Goal: Obtain resource: Obtain resource

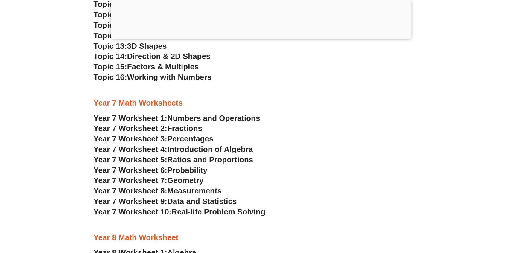
scroll to position [1742, 0]
click at [184, 117] on span "Numbers and Operations" at bounding box center [213, 117] width 93 height 9
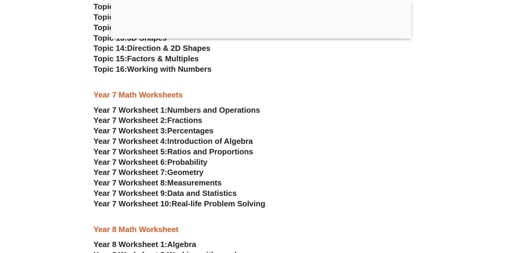
scroll to position [1751, 0]
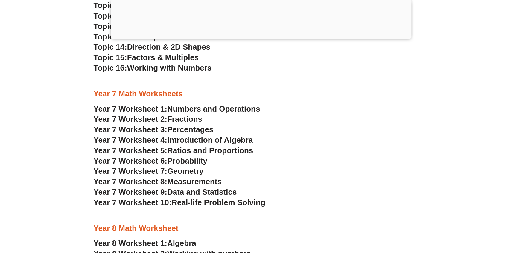
click at [156, 107] on span "Year 7 Worksheet 1:" at bounding box center [131, 108] width 74 height 9
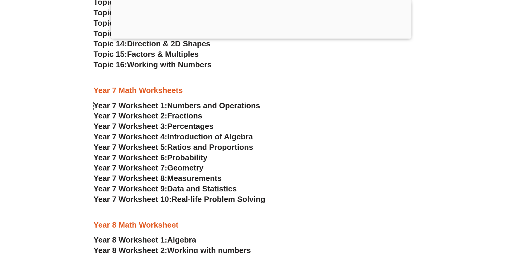
scroll to position [1777, 0]
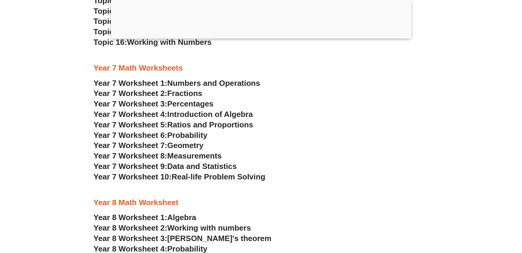
click at [195, 177] on span "Real-life Problem Solving" at bounding box center [218, 176] width 94 height 9
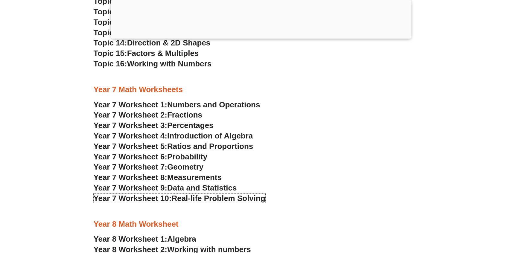
scroll to position [1742, 0]
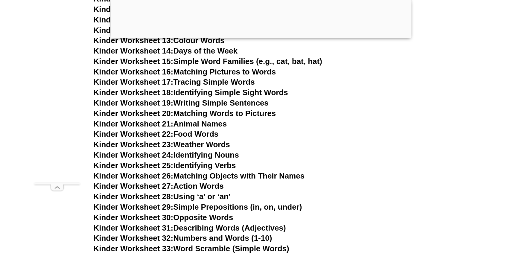
scroll to position [351, 0]
